Goal: Transaction & Acquisition: Purchase product/service

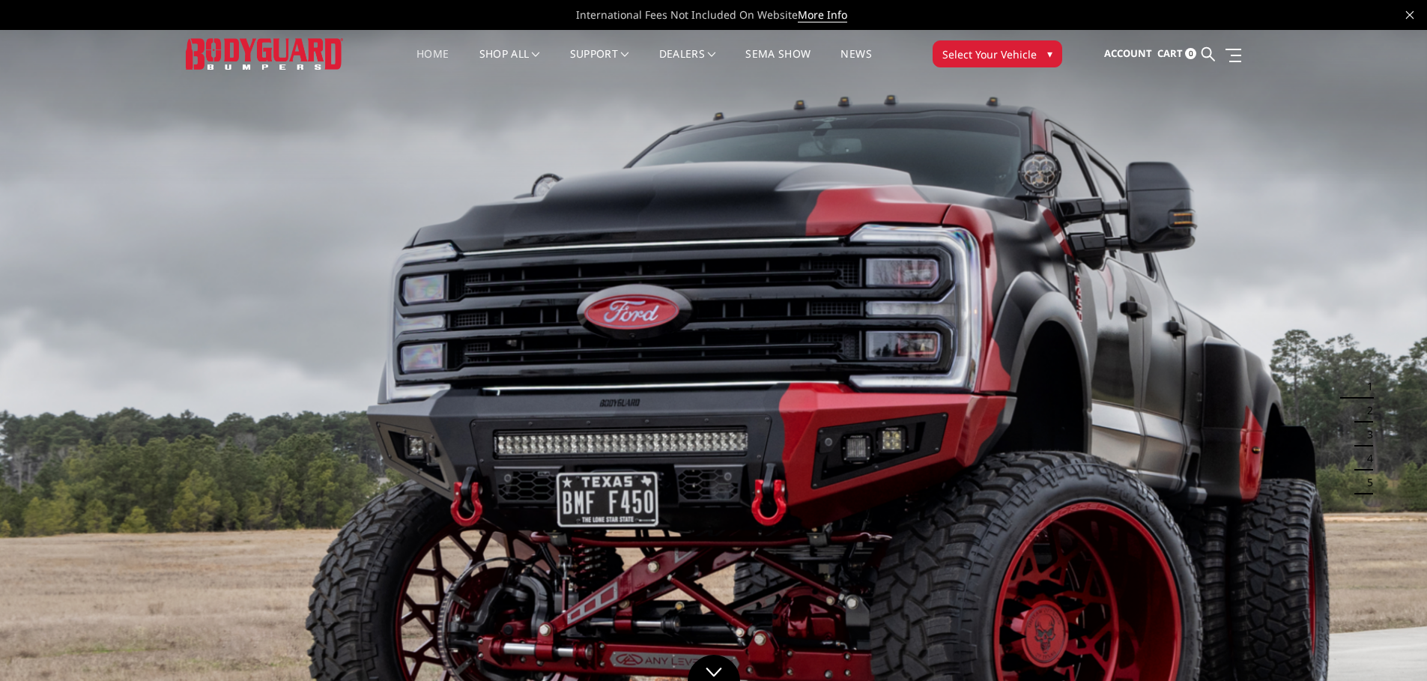
click at [997, 49] on span "Select Your Vehicle" at bounding box center [989, 54] width 94 height 16
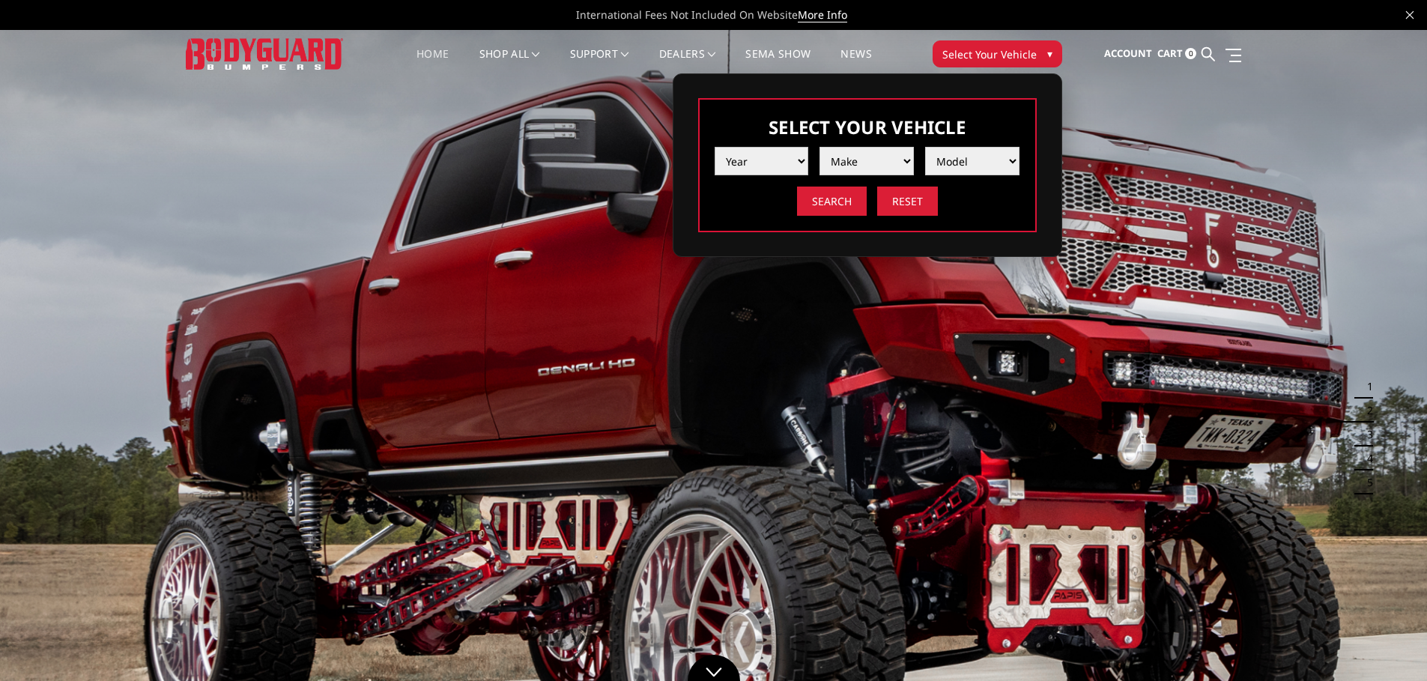
click at [741, 160] on select "Year 2025 2024 2023 2022 2021 2020 2019 2018 2017 2016 2015 2014 2013 2012 2011…" at bounding box center [761, 161] width 94 height 28
select select "yr_2025"
click at [714, 147] on select "Year 2025 2024 2023 2022 2021 2020 2019 2018 2017 2016 2015 2014 2013 2012 2011…" at bounding box center [761, 161] width 94 height 28
click at [870, 168] on select "Make Chevrolet Ford GMC Ram Toyota" at bounding box center [866, 161] width 94 height 28
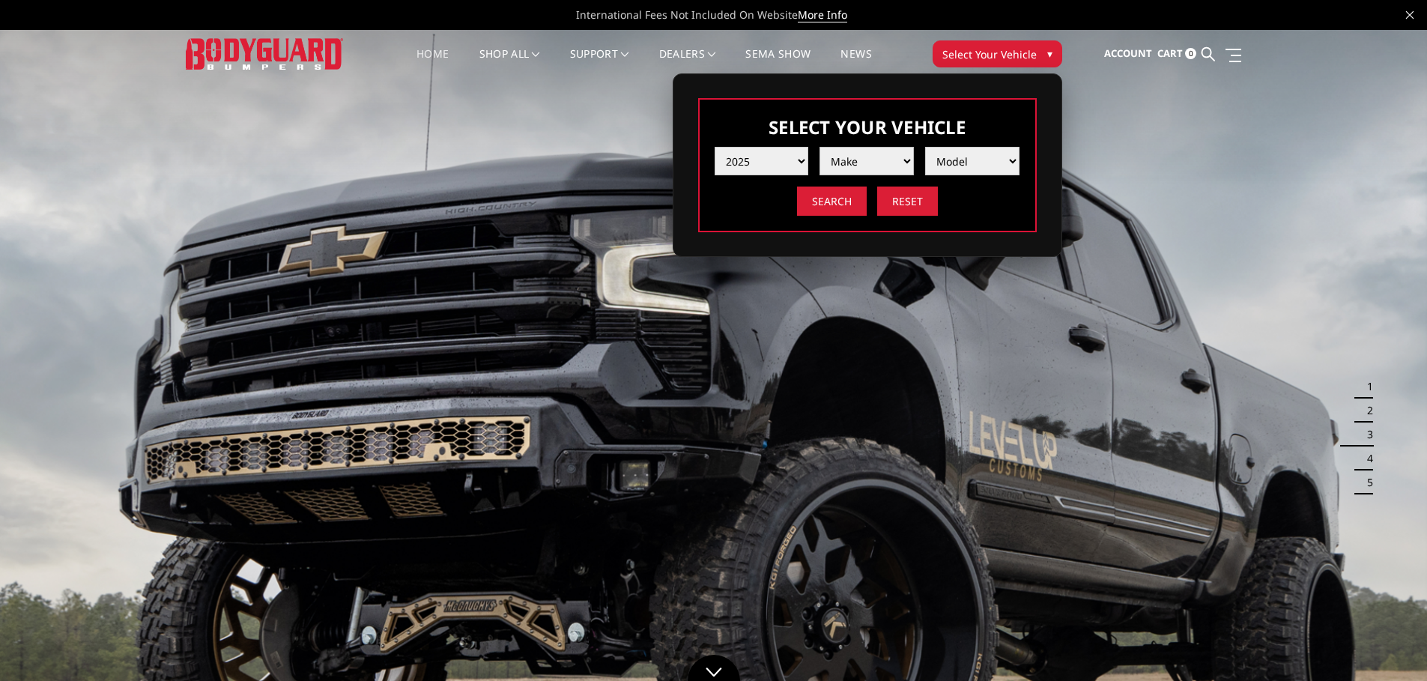
select select "mk_ford"
click at [819, 147] on select "Make Chevrolet Ford GMC Ram Toyota" at bounding box center [866, 161] width 94 height 28
click at [978, 163] on select "Model F150 F150 Raptor F250 / F350 F450 F550" at bounding box center [972, 161] width 94 height 28
select select "md_f250-f350"
click at [925, 147] on select "Model F150 F150 Raptor F250 / F350 F450 F550" at bounding box center [972, 161] width 94 height 28
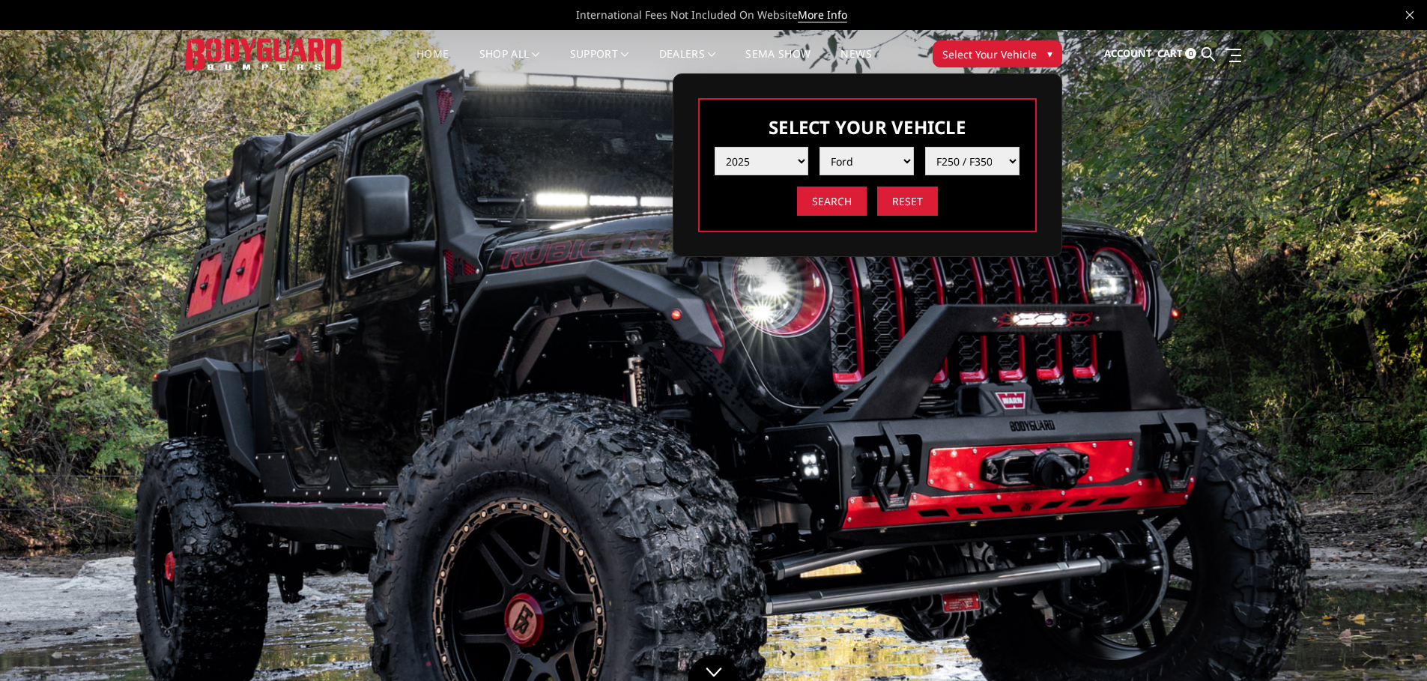
click at [844, 204] on input "Search" at bounding box center [832, 200] width 70 height 29
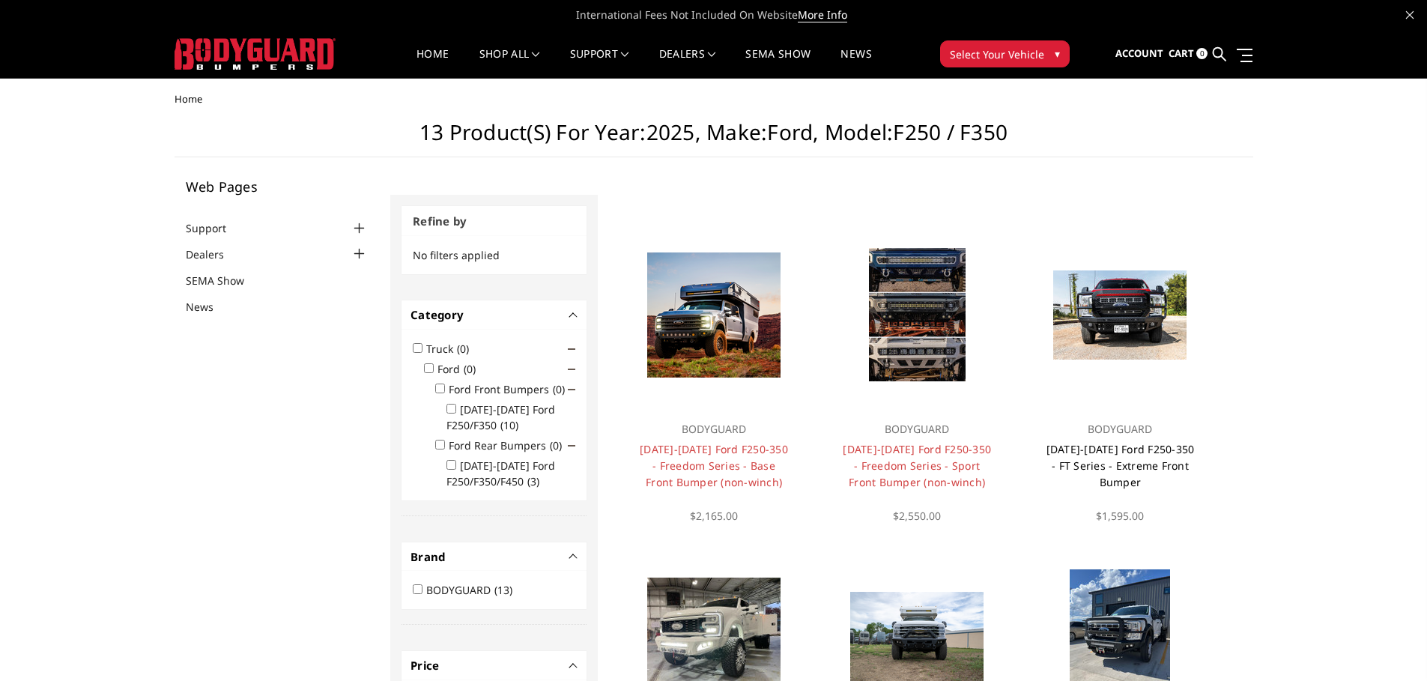
click at [1125, 449] on link "[DATE]-[DATE] Ford F250-350 - FT Series - Extreme Front Bumper" at bounding box center [1120, 465] width 148 height 47
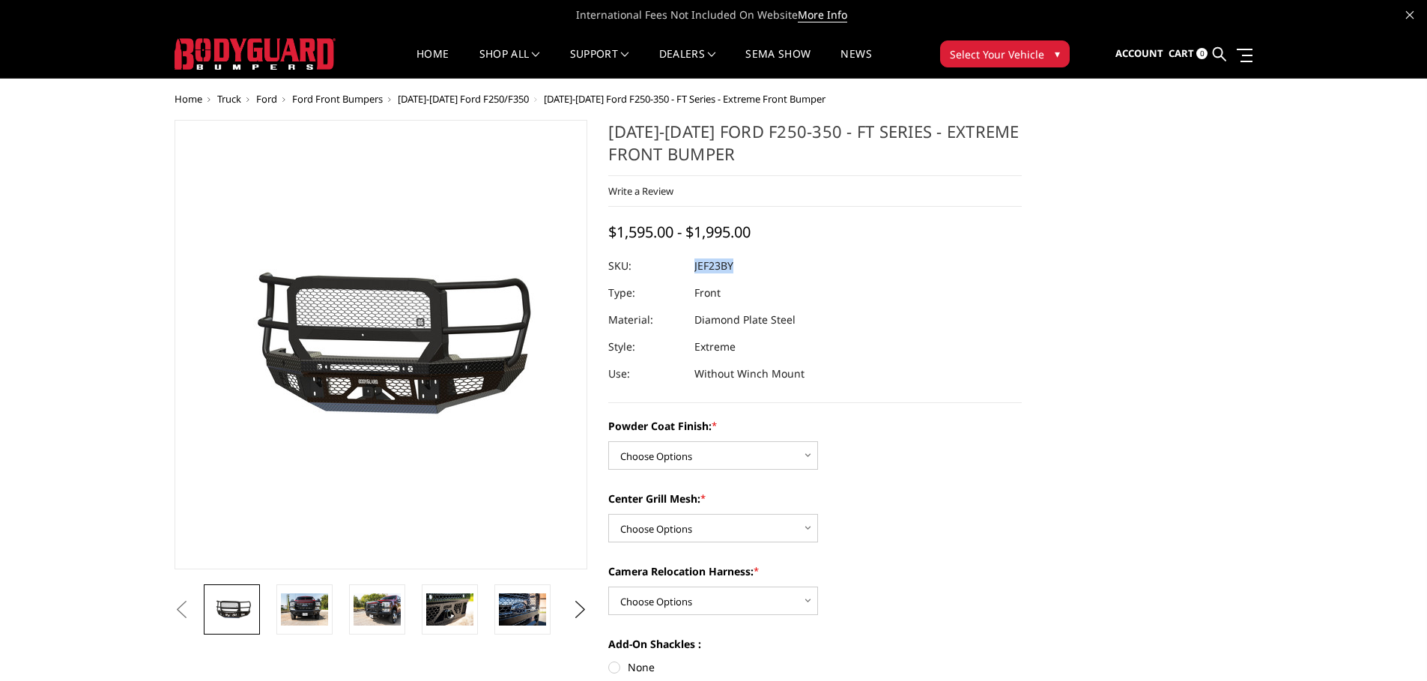
drag, startPoint x: 695, startPoint y: 267, endPoint x: 733, endPoint y: 261, distance: 38.8
click at [733, 261] on dd "JEF23BY" at bounding box center [713, 265] width 39 height 27
copy dd "JEF23BY"
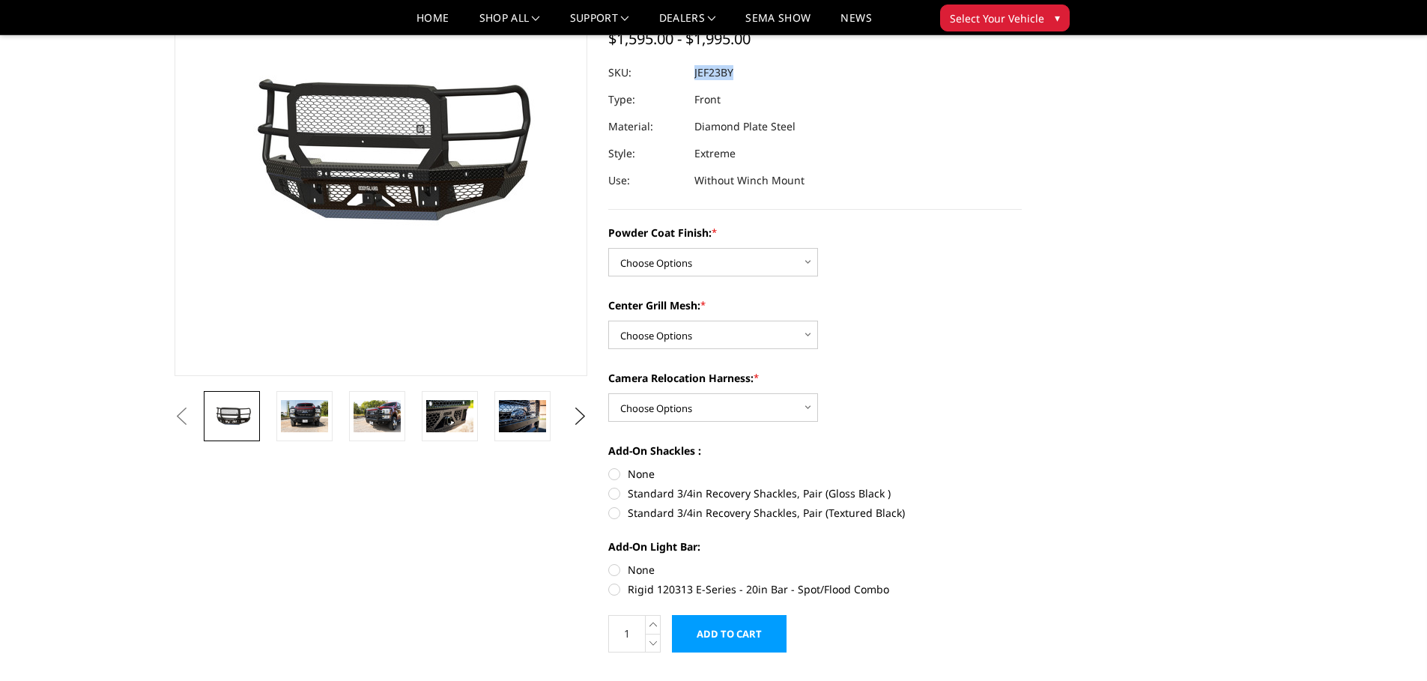
scroll to position [150, 0]
click at [725, 267] on select "Choose Options Bare Metal Gloss Black Powder Coat Textured Black Powder Coat" at bounding box center [713, 261] width 210 height 28
select select "3265"
click at [608, 247] on select "Choose Options Bare Metal Gloss Black Powder Coat Textured Black Powder Coat" at bounding box center [713, 261] width 210 height 28
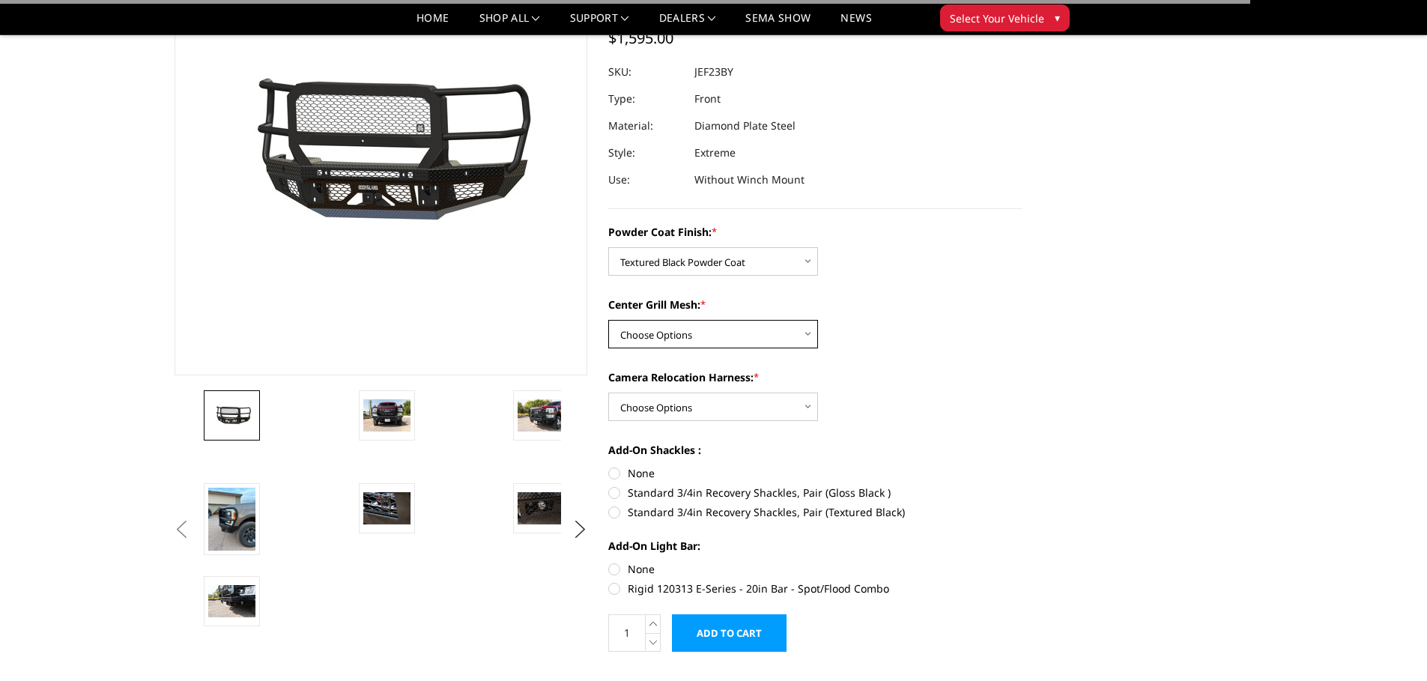
click at [730, 342] on select "Choose Options WITH Expanded Metal in Center Grill WITHOUT Expanded Metal in Ce…" at bounding box center [713, 334] width 210 height 28
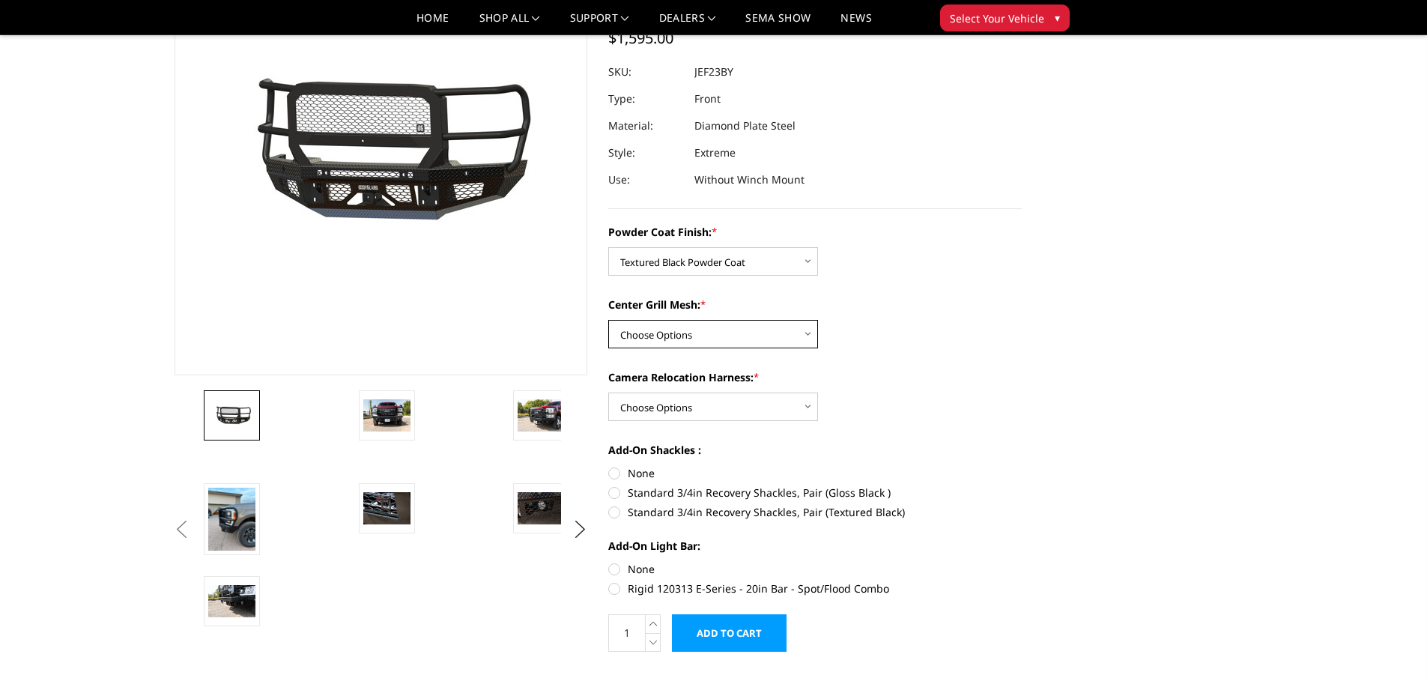
select select "3266"
click at [608, 320] on select "Choose Options WITH Expanded Metal in Center Grill WITHOUT Expanded Metal in Ce…" at bounding box center [713, 334] width 210 height 28
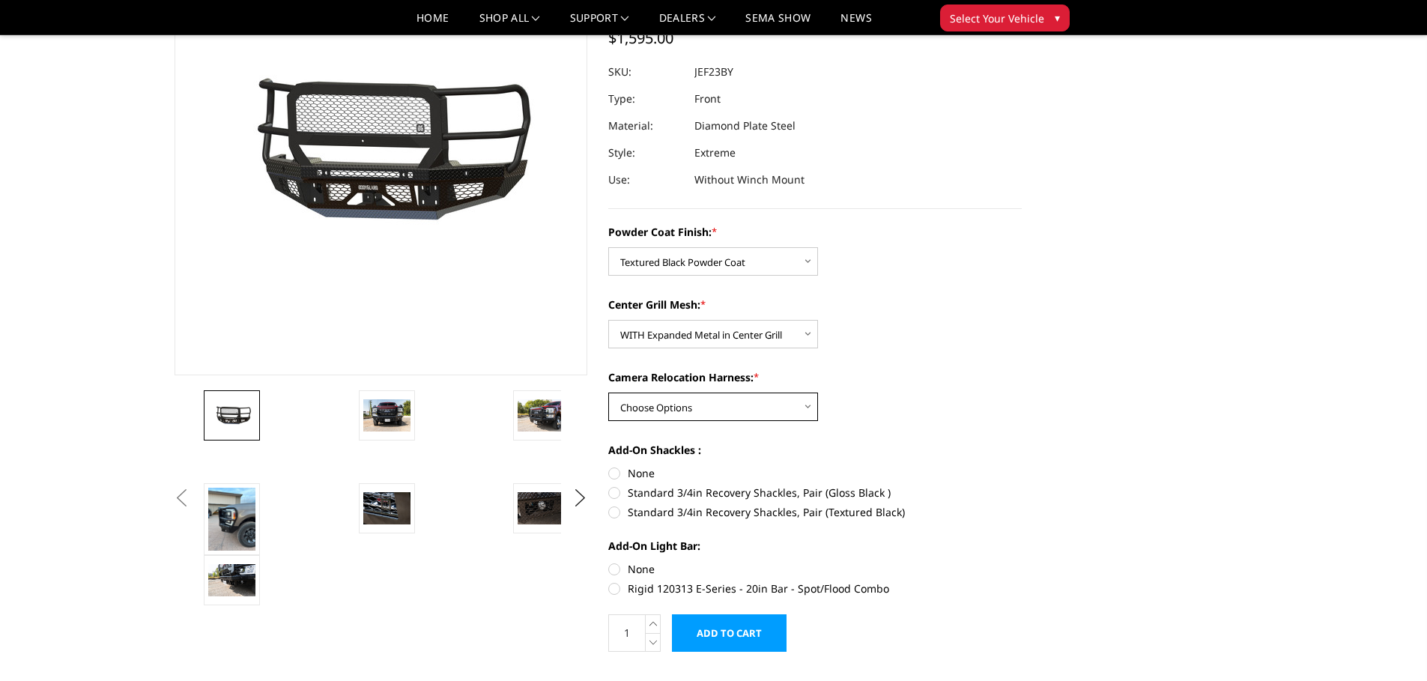
click at [755, 413] on select "Choose Options WITH Camera Relocation Harness WITHOUT Camera Relocation Harness" at bounding box center [713, 406] width 210 height 28
select select "3268"
click at [608, 392] on select "Choose Options WITH Camera Relocation Harness WITHOUT Camera Relocation Harness" at bounding box center [713, 406] width 210 height 28
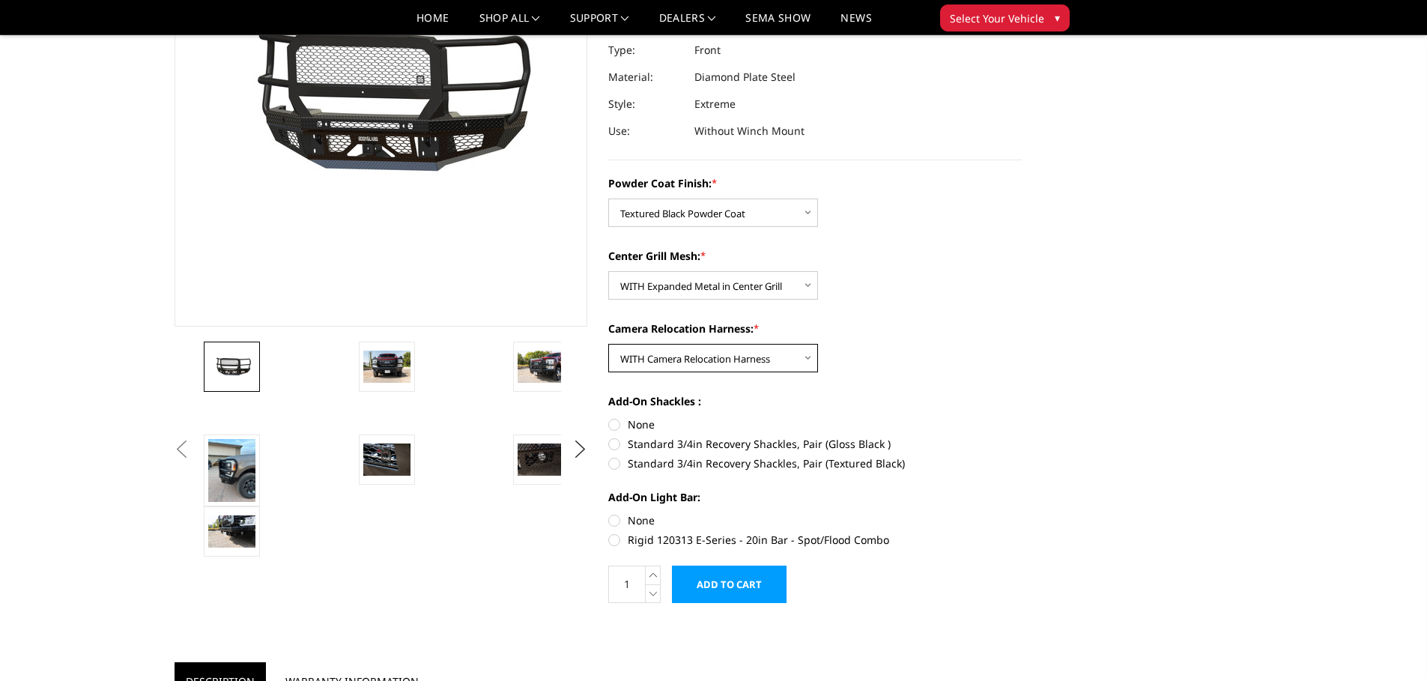
scroll to position [225, 0]
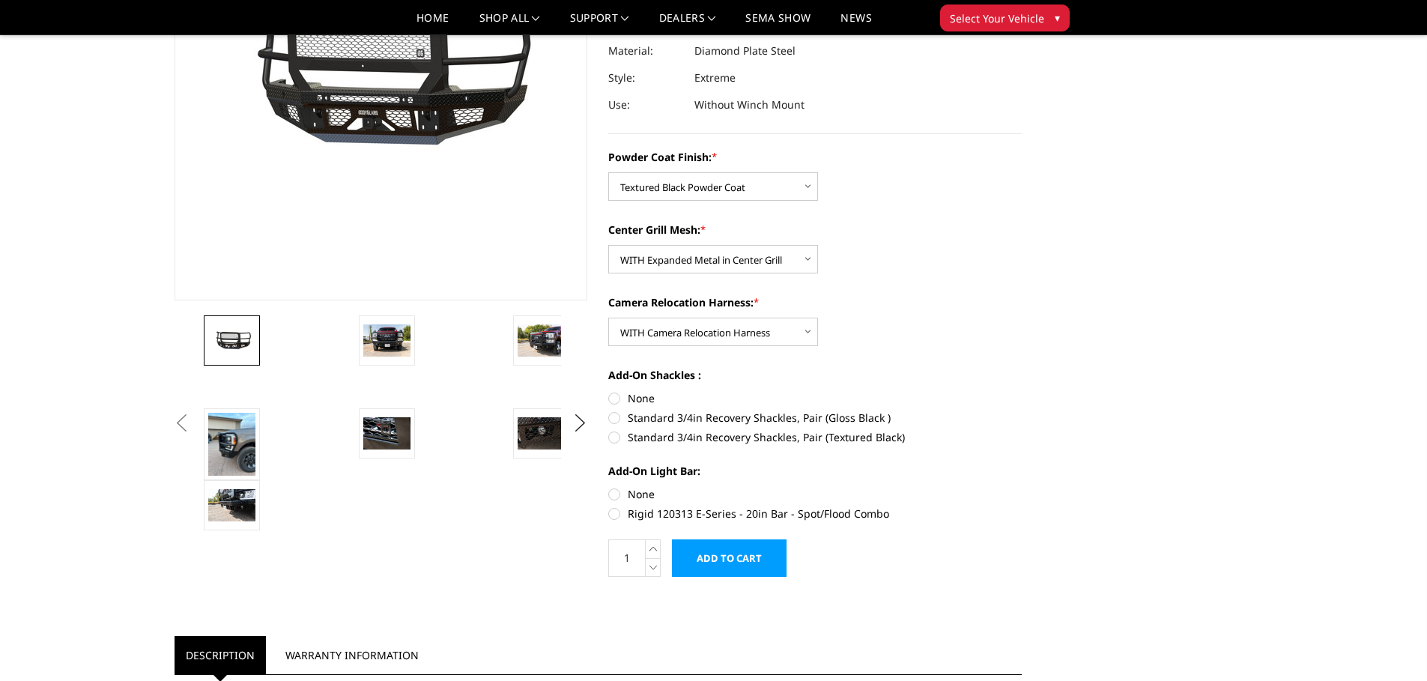
click at [612, 439] on label "Standard 3/4in Recovery Shackles, Pair (Textured Black)" at bounding box center [814, 437] width 413 height 16
click at [1021, 410] on input "Standard 3/4in Recovery Shackles, Pair (Textured Black)" at bounding box center [1021, 410] width 1 height 1
radio input "true"
click at [612, 492] on label "None" at bounding box center [814, 494] width 413 height 16
click at [609, 487] on input "None" at bounding box center [608, 486] width 1 height 1
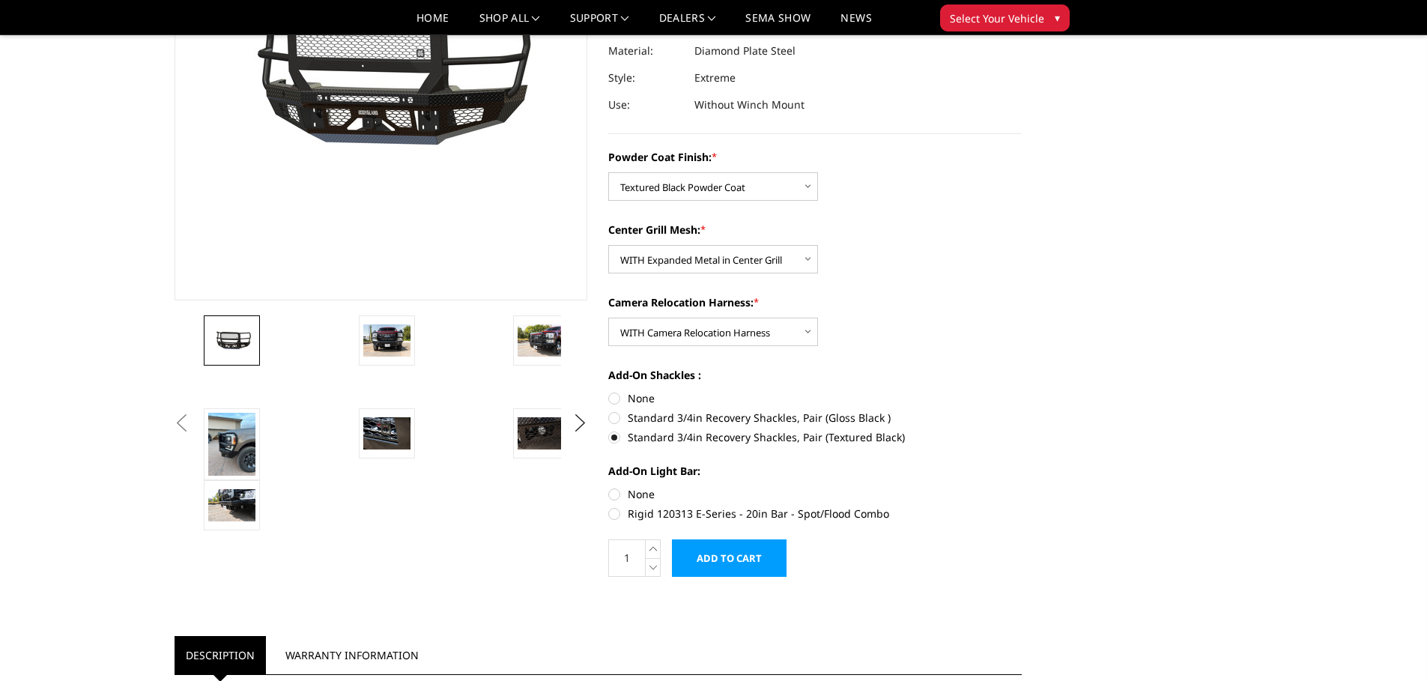
radio input "true"
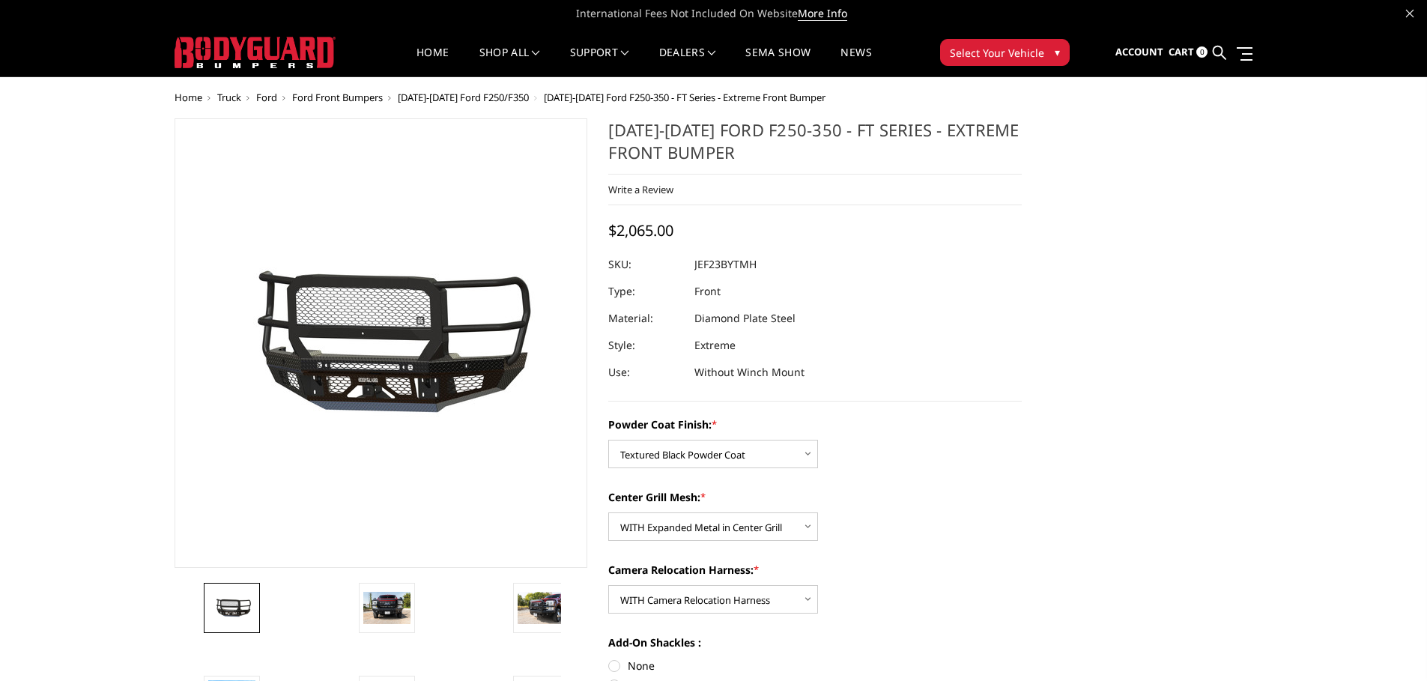
scroll to position [0, 0]
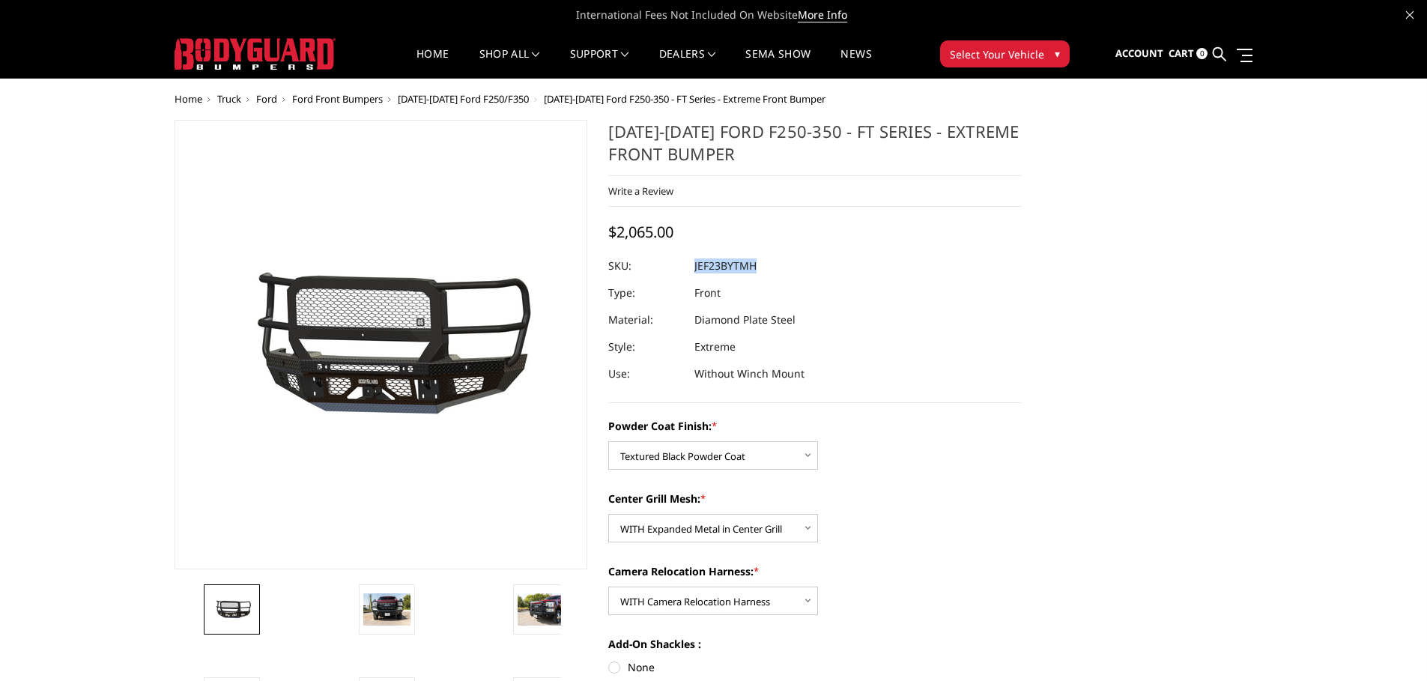
drag, startPoint x: 691, startPoint y: 264, endPoint x: 695, endPoint y: 273, distance: 9.0
click at [695, 273] on dl "SKU: JEF23BYTMH UPC: Type: Front Material: Diamond Plate Steel Style: Extreme U…" at bounding box center [814, 319] width 413 height 135
